Goal: Information Seeking & Learning: Learn about a topic

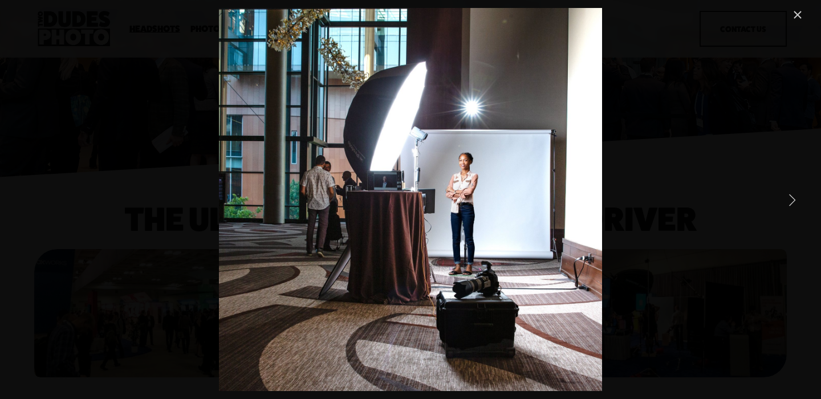
scroll to position [1310, 0]
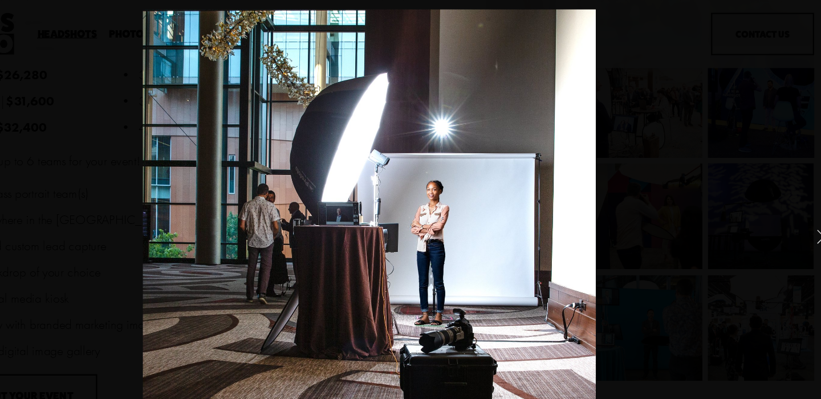
click at [707, 90] on div "Gallery" at bounding box center [411, 199] width 788 height 383
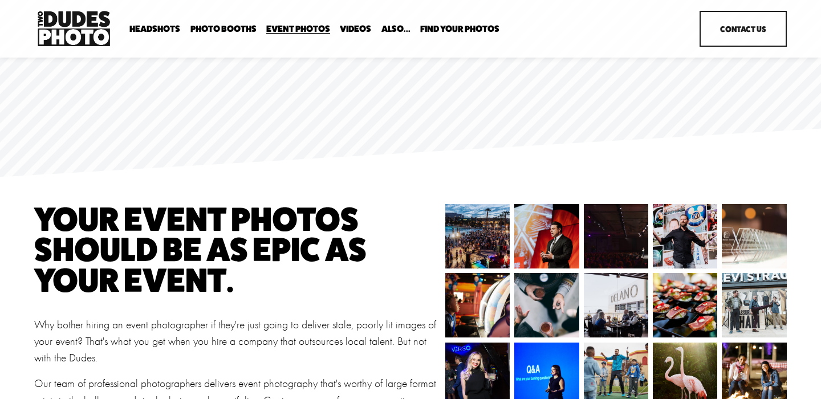
click at [0, 0] on span "Expo Headshots" at bounding box center [0, 0] width 0 height 0
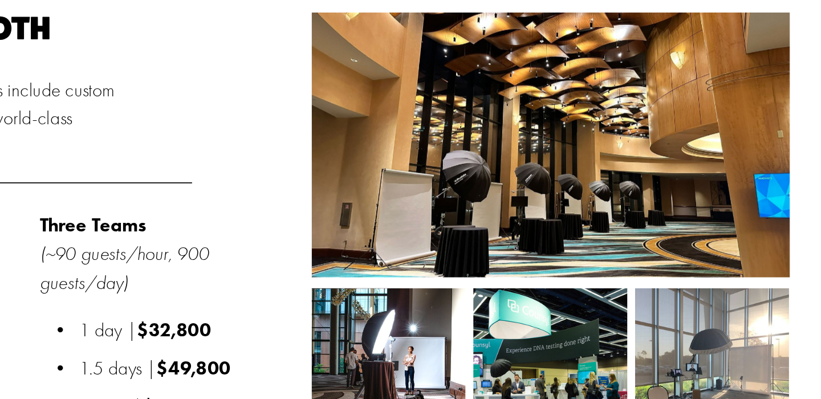
scroll to position [1092, 0]
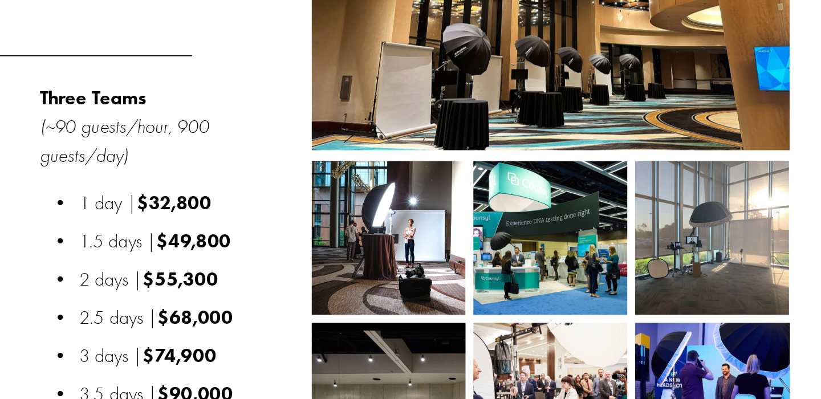
click at [564, 232] on img at bounding box center [554, 213] width 90 height 90
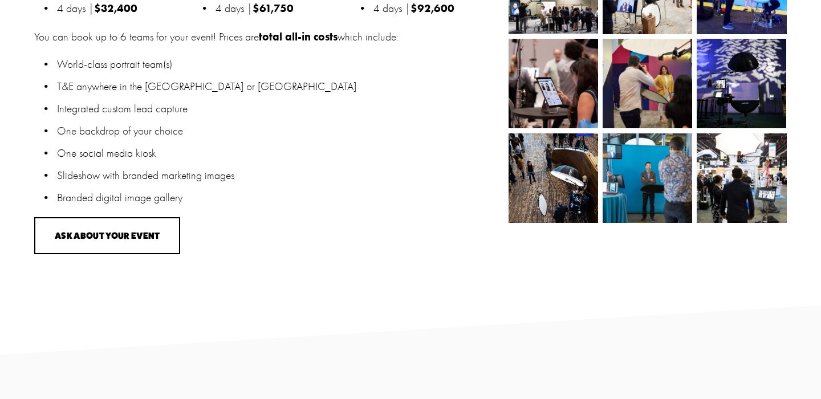
scroll to position [1478, 0]
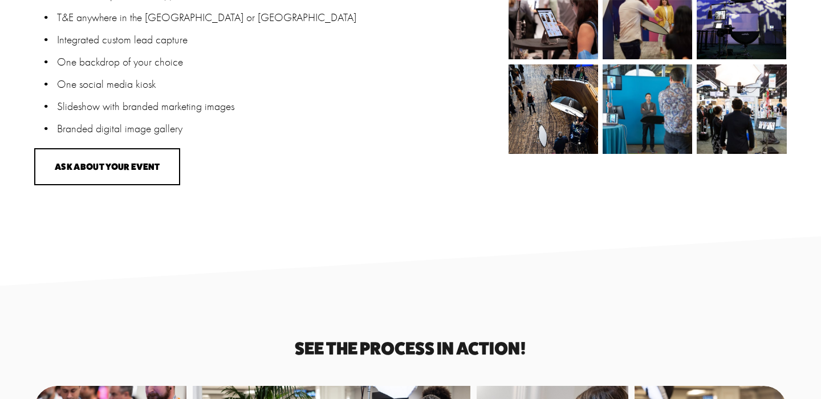
click at [653, 96] on img at bounding box center [647, 109] width 135 height 90
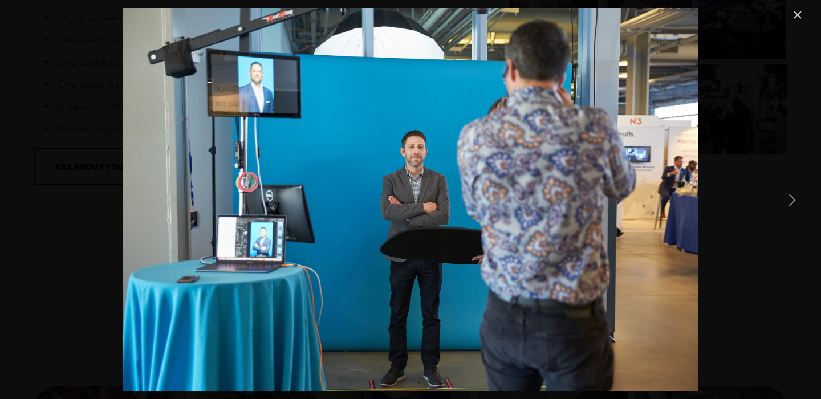
click at [793, 11] on link "Close" at bounding box center [798, 15] width 14 height 14
